Goal: Task Accomplishment & Management: Use online tool/utility

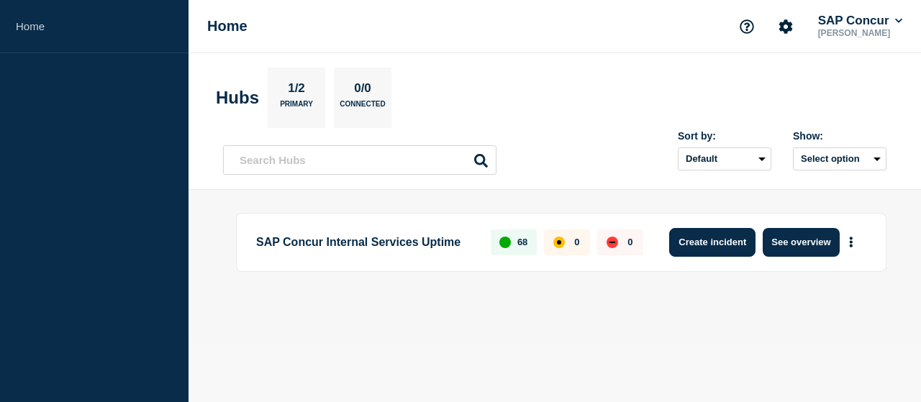
click at [726, 246] on button "Create incident" at bounding box center [712, 242] width 86 height 29
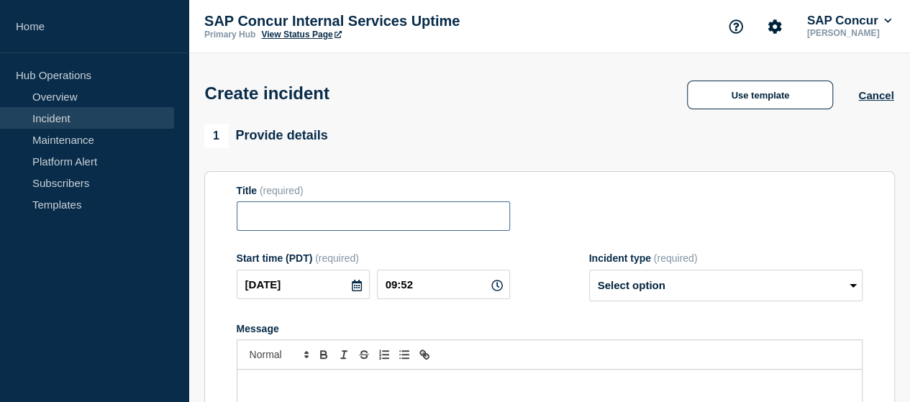
click at [395, 221] on input "Title" at bounding box center [373, 217] width 273 height 30
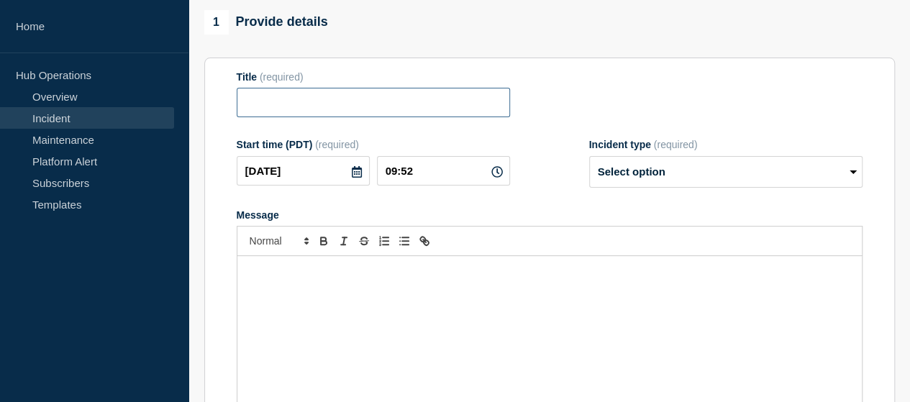
scroll to position [119, 0]
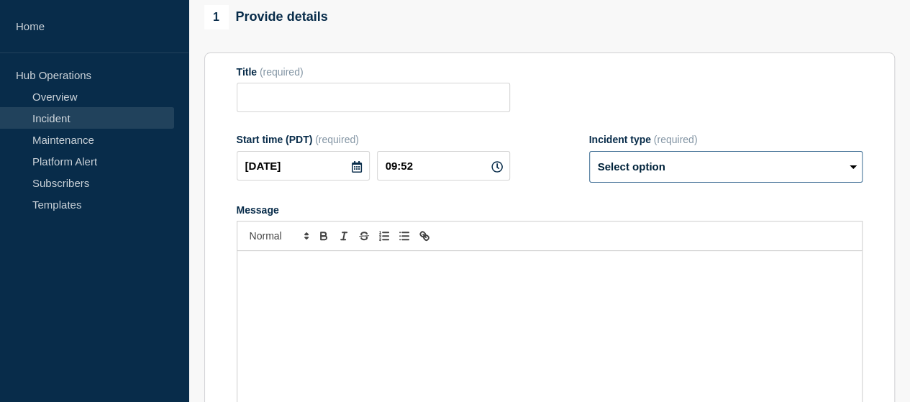
click at [830, 173] on select "Select option Investigating Identified Monitoring" at bounding box center [725, 167] width 273 height 32
click at [573, 314] on div "Message" at bounding box center [549, 337] width 625 height 173
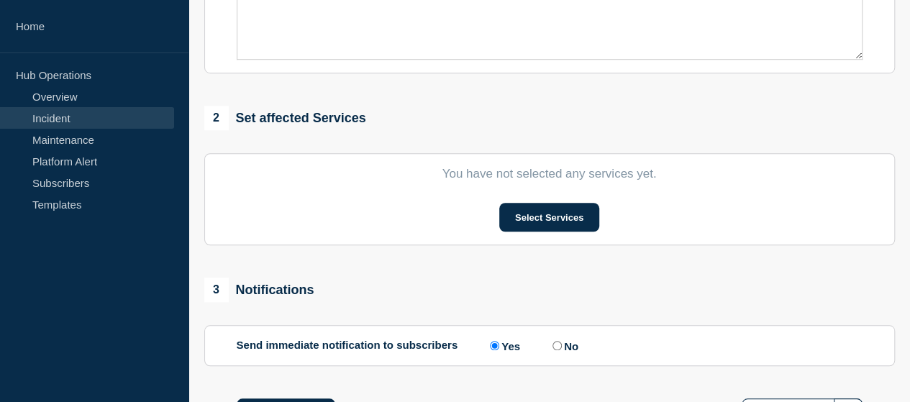
scroll to position [486, 0]
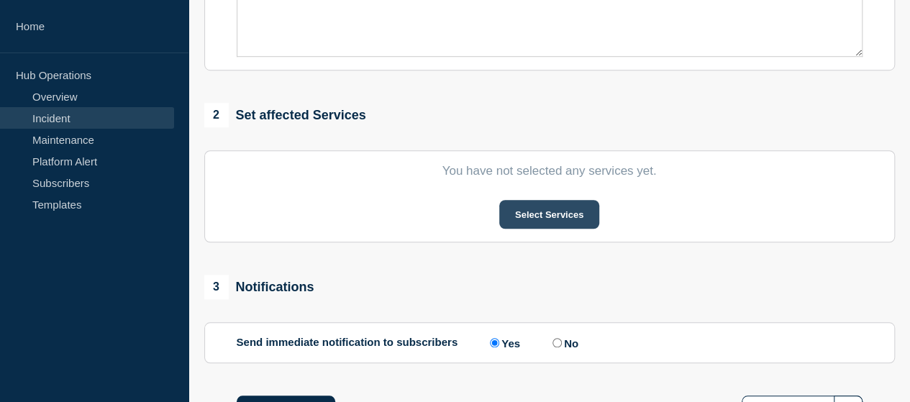
click at [553, 222] on button "Select Services" at bounding box center [549, 214] width 100 height 29
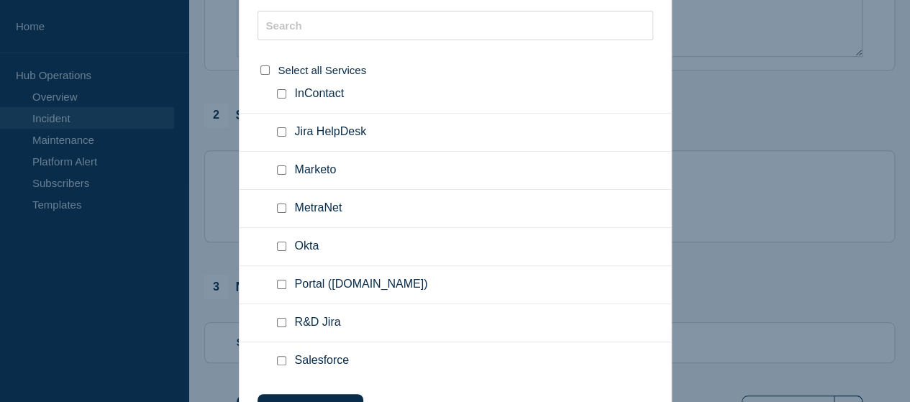
scroll to position [394, 0]
click at [283, 207] on input "MetraNet checkbox" at bounding box center [281, 208] width 9 height 9
checkbox input "true"
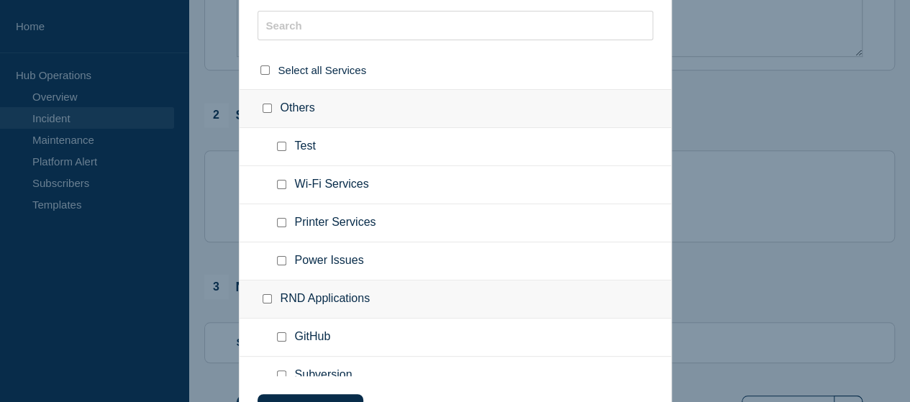
scroll to position [604, 0]
click at [773, 349] on div at bounding box center [455, 201] width 910 height 402
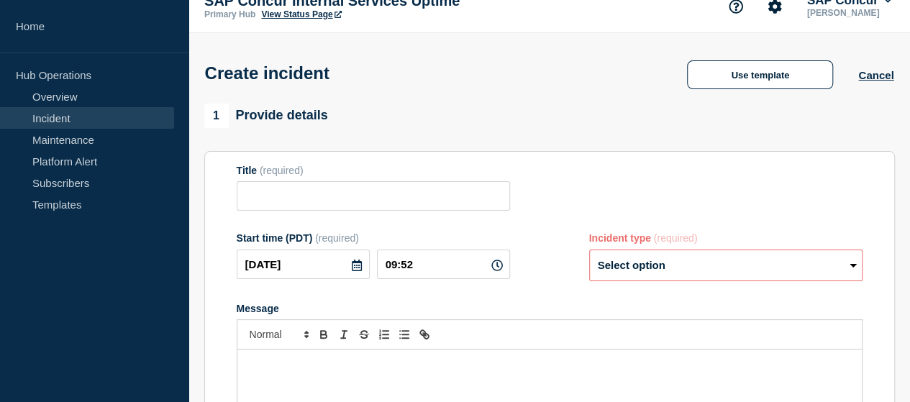
scroll to position [0, 0]
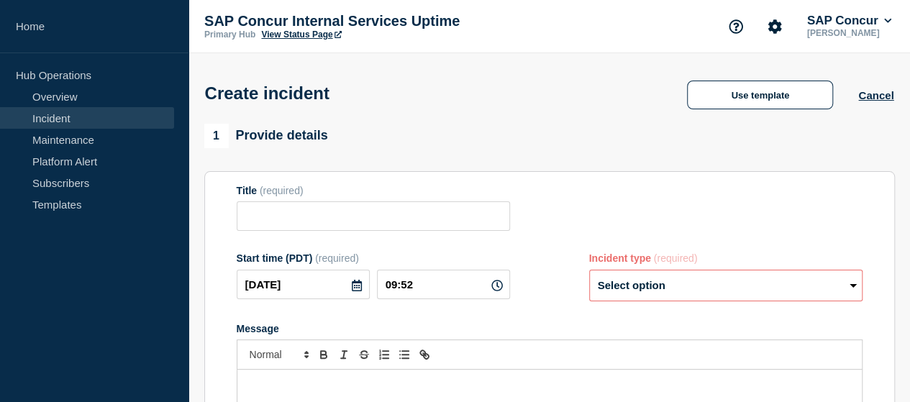
click at [56, 117] on link "Incident" at bounding box center [87, 118] width 174 height 22
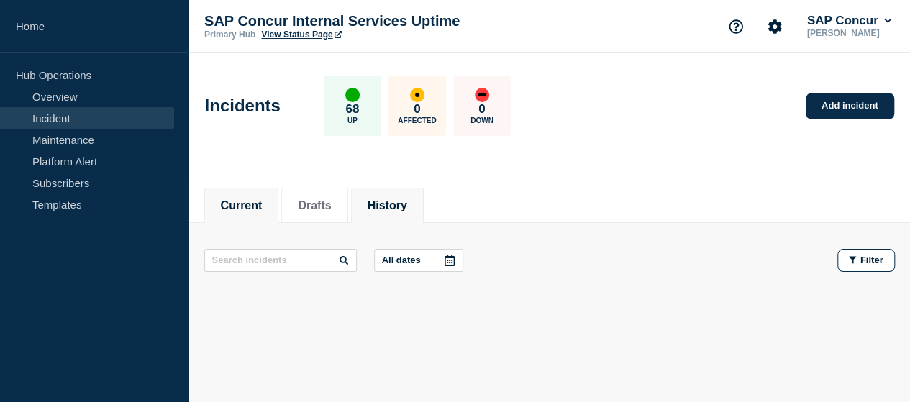
click at [392, 199] on button "History" at bounding box center [388, 205] width 40 height 13
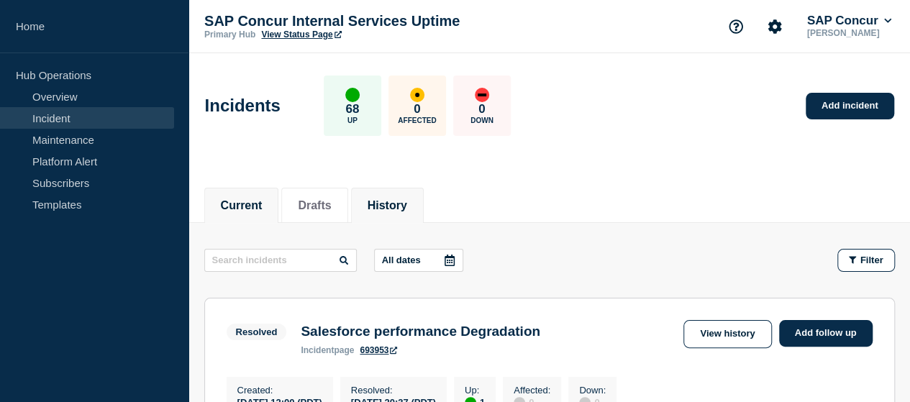
click at [249, 211] on button "Current" at bounding box center [242, 205] width 42 height 13
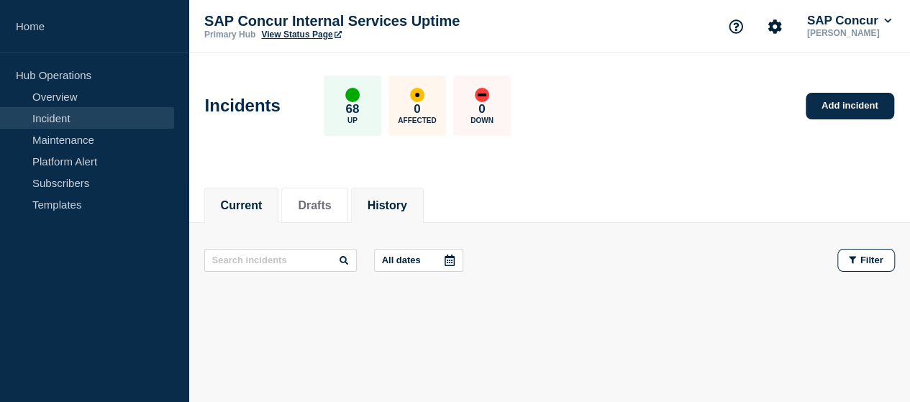
click at [407, 209] on button "History" at bounding box center [388, 205] width 40 height 13
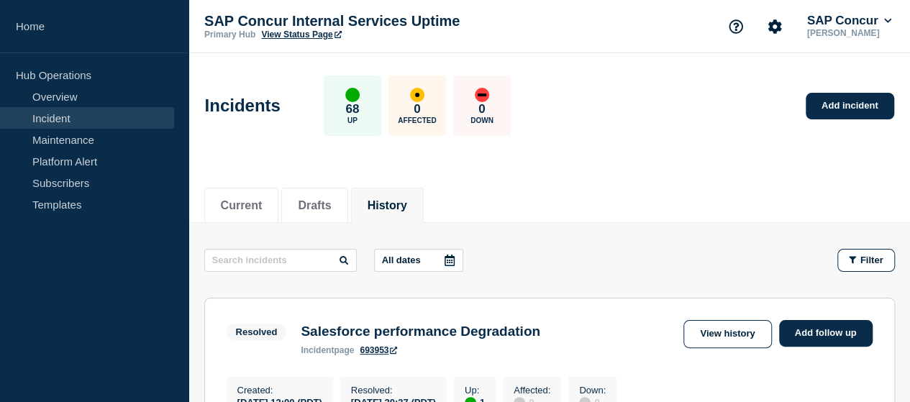
click at [49, 117] on link "Incident" at bounding box center [87, 118] width 174 height 22
click at [289, 34] on link "View Status Page" at bounding box center [301, 35] width 80 height 10
